Goal: Task Accomplishment & Management: Manage account settings

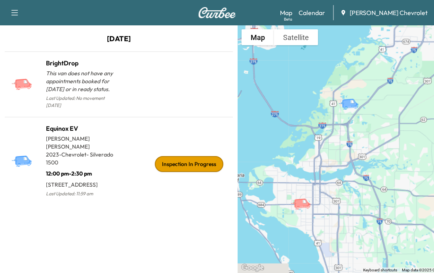
drag, startPoint x: 351, startPoint y: 116, endPoint x: 343, endPoint y: 133, distance: 18.8
click at [343, 133] on div "To activate drag with keyboard, press Alt + Enter. Once in keyboard drag state,…" at bounding box center [355, 148] width 237 height 247
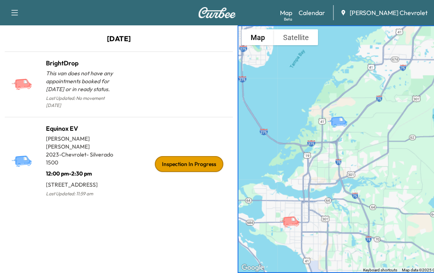
click at [324, 11] on link "Calendar" at bounding box center [311, 12] width 27 height 9
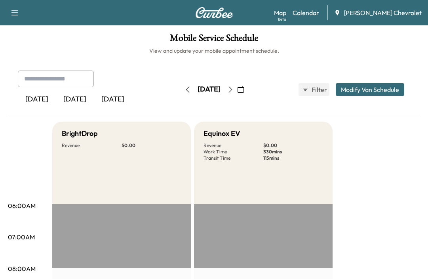
click at [232, 89] on icon "button" at bounding box center [230, 89] width 4 height 6
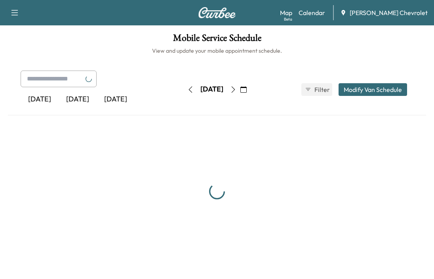
click at [240, 89] on button "button" at bounding box center [232, 89] width 13 height 13
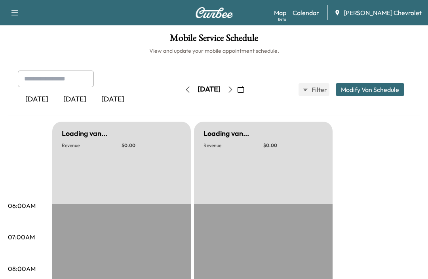
click at [233, 89] on icon "button" at bounding box center [230, 89] width 6 height 6
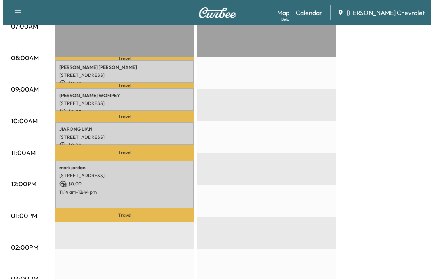
scroll to position [198, 0]
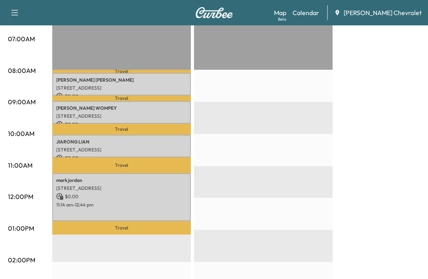
click at [27, 272] on div "06:00AM 07:00AM 08:00AM 09:00AM 10:00AM 11:00AM 12:00PM 01:00PM 02:00PM 03:00PM…" at bounding box center [30, 258] width 44 height 504
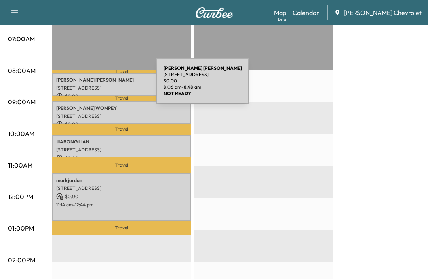
click at [96, 83] on div "[PERSON_NAME] [STREET_ADDRESS] $ 0.00 8:06 am - 8:48 am" at bounding box center [121, 84] width 138 height 23
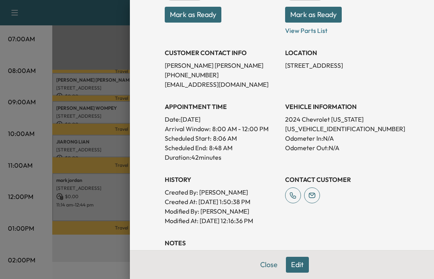
scroll to position [130, 0]
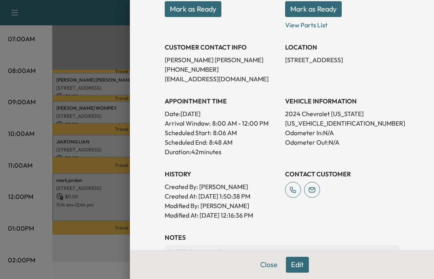
click at [325, 123] on p "[US_VEHICLE_IDENTIFICATION_NUMBER]" at bounding box center [342, 122] width 114 height 9
copy p "[US_VEHICLE_IDENTIFICATION_NUMBER]"
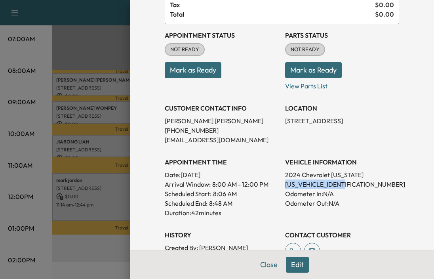
scroll to position [0, 0]
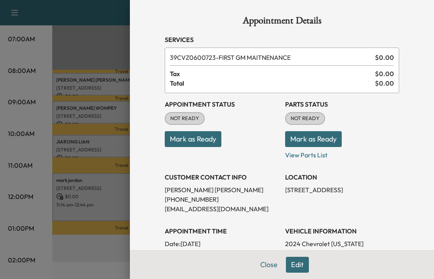
click at [183, 139] on button "Mark as Ready" at bounding box center [193, 139] width 57 height 16
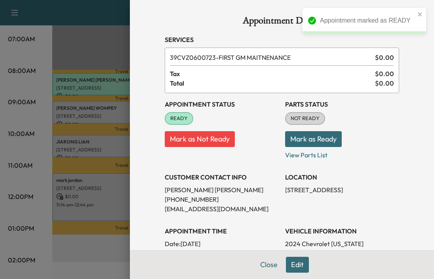
click at [306, 142] on button "Mark as Ready" at bounding box center [313, 139] width 57 height 16
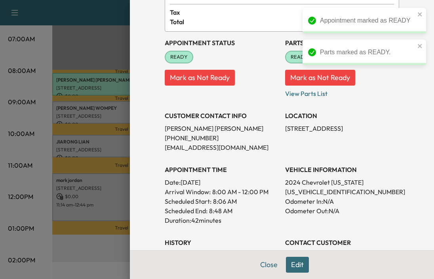
scroll to position [79, 0]
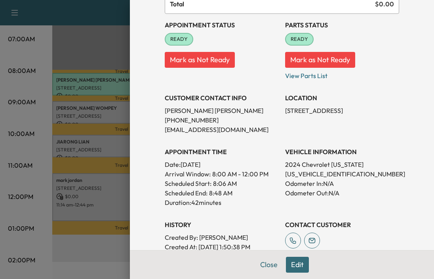
click at [261, 264] on button "Close" at bounding box center [269, 264] width 28 height 16
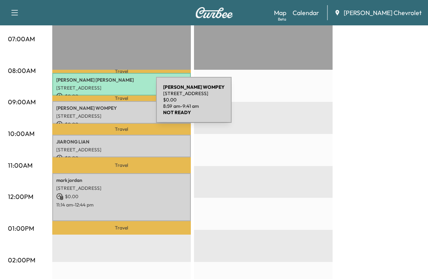
click at [97, 105] on p "[PERSON_NAME]" at bounding box center [121, 108] width 131 height 6
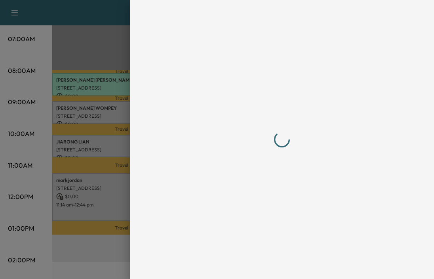
scroll to position [0, 0]
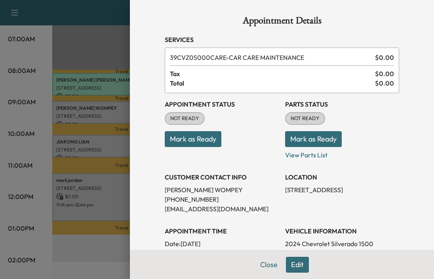
click at [189, 140] on button "Mark as Ready" at bounding box center [193, 139] width 57 height 16
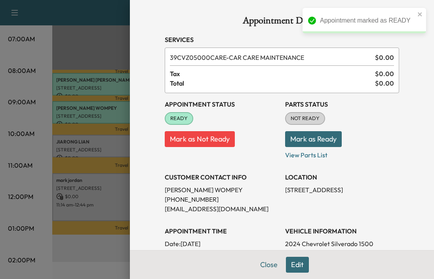
click at [324, 135] on button "Mark as Ready" at bounding box center [313, 139] width 57 height 16
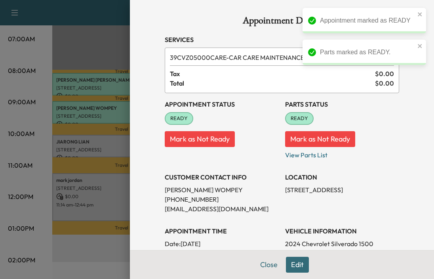
click at [98, 240] on div at bounding box center [217, 139] width 434 height 279
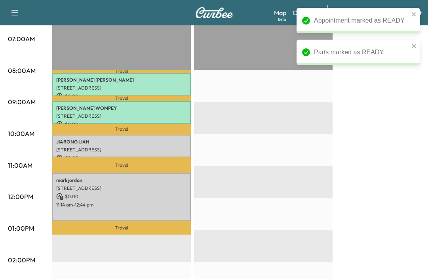
click at [80, 269] on div "Travel [PERSON_NAME] [STREET_ADDRESS] $ 0.00 8:06 am - 8:48 am Travel [PERSON_N…" at bounding box center [121, 261] width 138 height 511
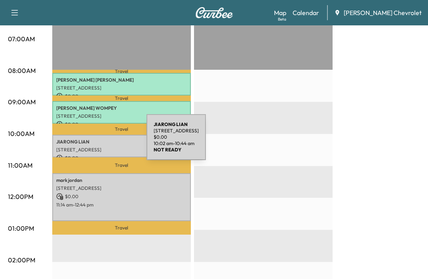
click at [87, 142] on p "[PERSON_NAME]" at bounding box center [121, 141] width 131 height 6
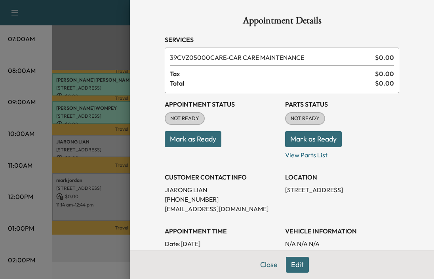
scroll to position [40, 0]
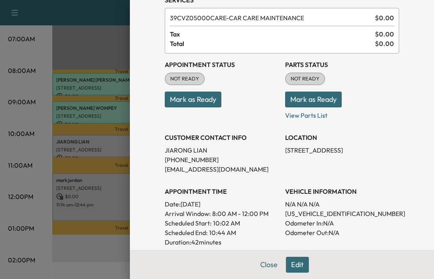
click at [179, 95] on button "Mark as Ready" at bounding box center [193, 99] width 57 height 16
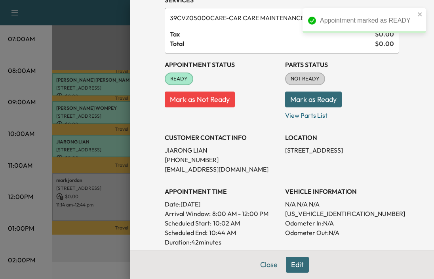
click at [320, 102] on button "Mark as Ready" at bounding box center [313, 99] width 57 height 16
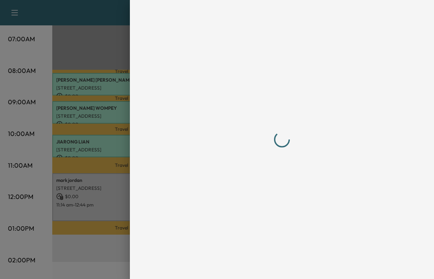
scroll to position [0, 0]
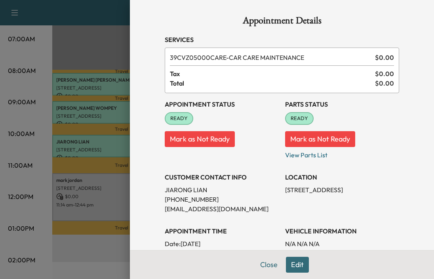
click at [76, 258] on div at bounding box center [217, 139] width 434 height 279
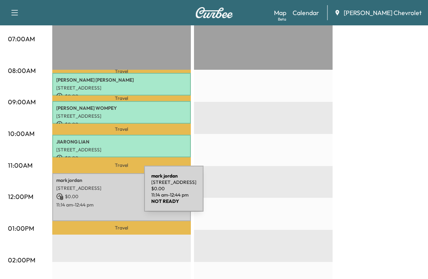
click at [85, 193] on p "$ 0.00" at bounding box center [121, 196] width 131 height 7
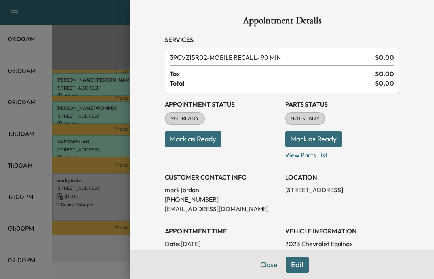
click at [181, 142] on button "Mark as Ready" at bounding box center [193, 139] width 57 height 16
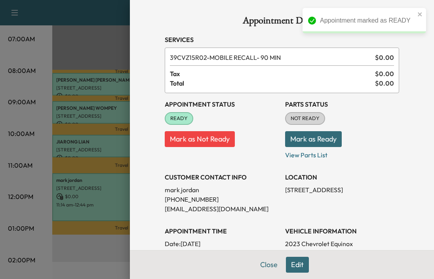
click at [302, 140] on button "Mark as Ready" at bounding box center [313, 139] width 57 height 16
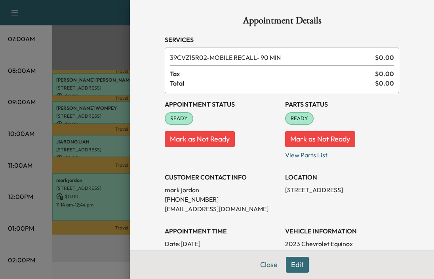
click at [262, 266] on button "Close" at bounding box center [269, 264] width 28 height 16
